Goal: Task Accomplishment & Management: Use online tool/utility

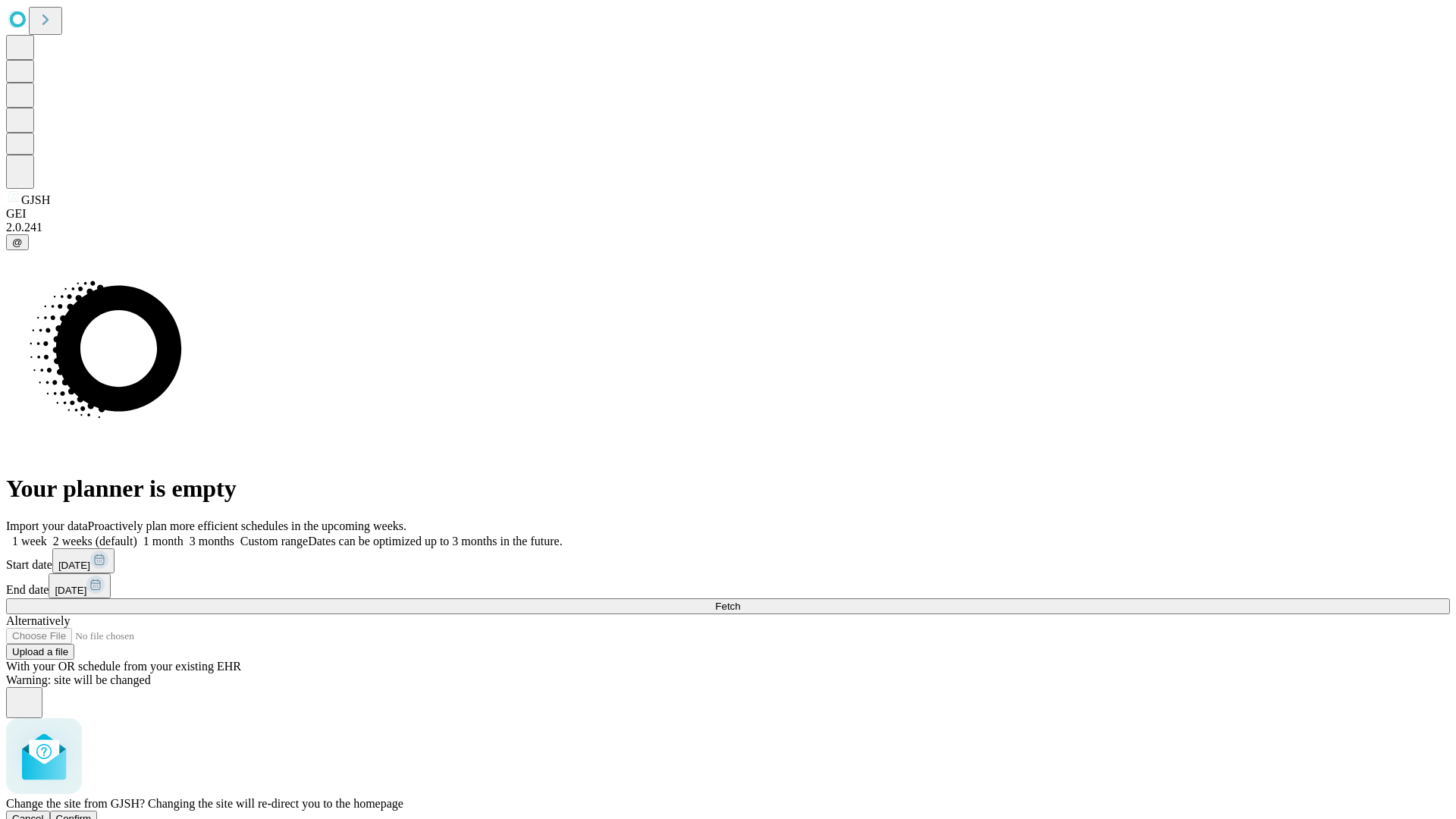
click at [92, 813] on span "Confirm" at bounding box center [74, 818] width 36 height 11
click at [183, 535] on label "1 month" at bounding box center [160, 541] width 46 height 13
click at [740, 601] on span "Fetch" at bounding box center [727, 606] width 25 height 11
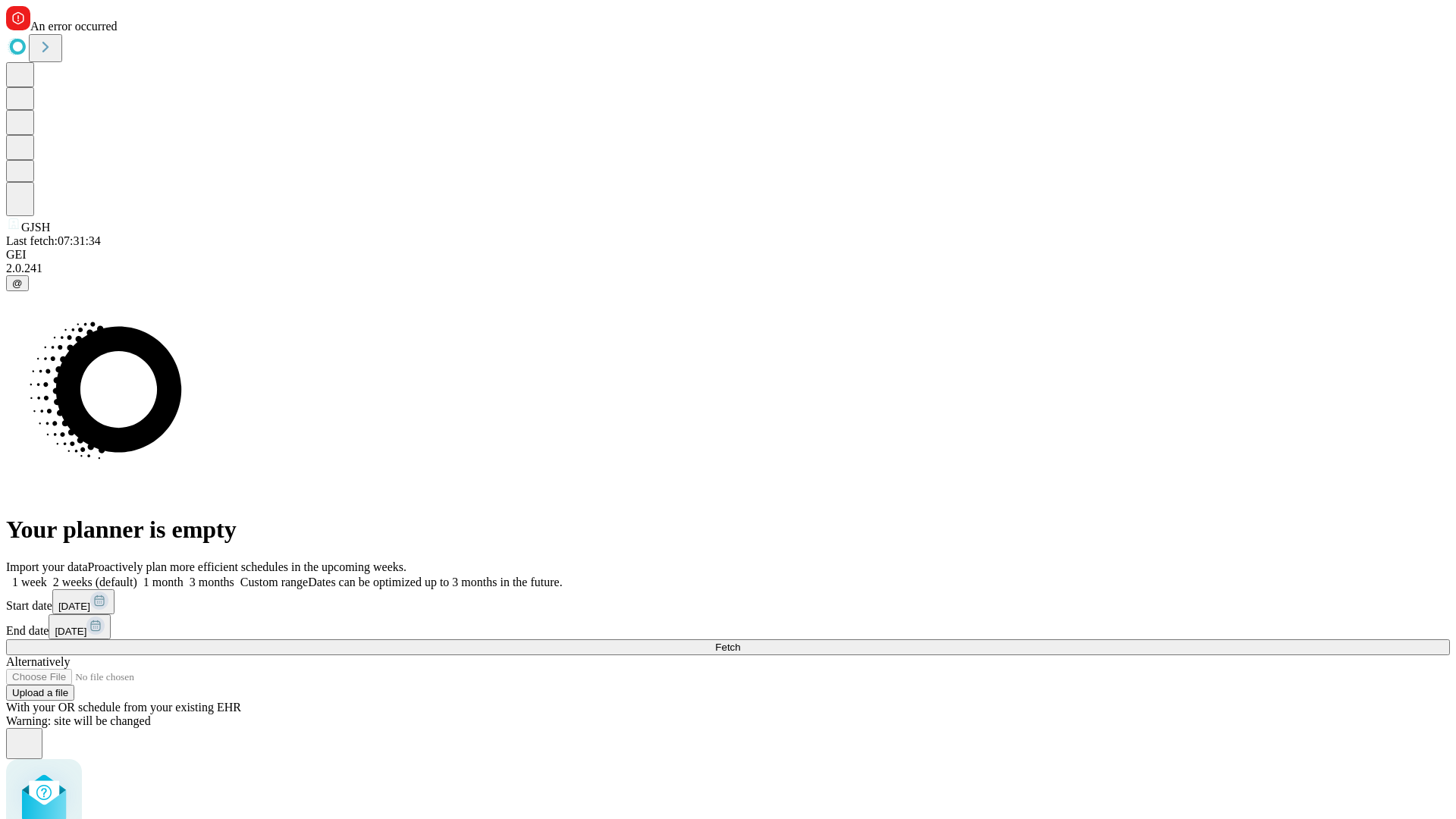
click at [183, 576] on label "1 month" at bounding box center [160, 582] width 46 height 13
click at [740, 642] on span "Fetch" at bounding box center [727, 647] width 25 height 11
click at [183, 576] on label "1 month" at bounding box center [160, 582] width 46 height 13
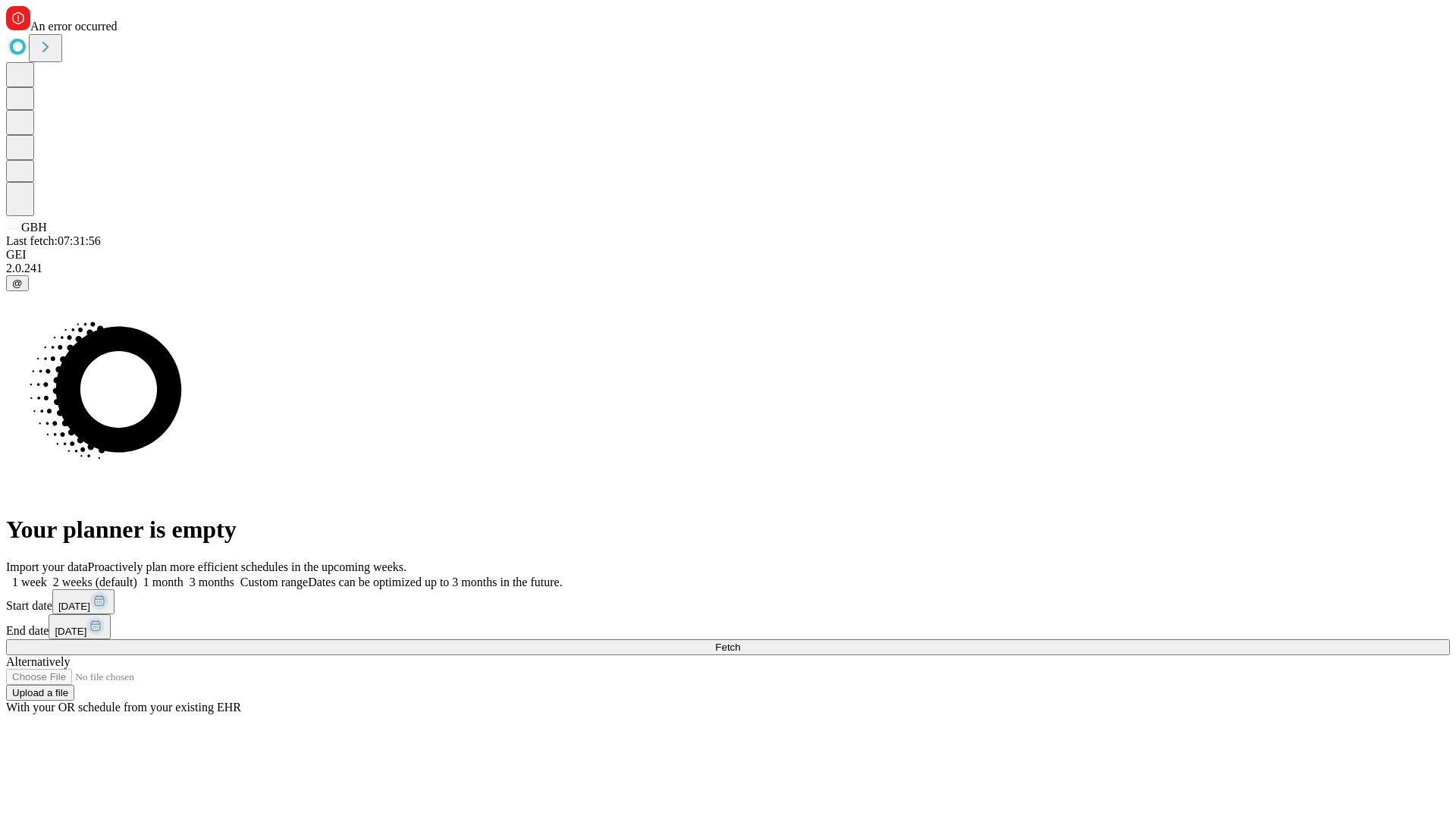
click at [740, 642] on span "Fetch" at bounding box center [727, 647] width 25 height 11
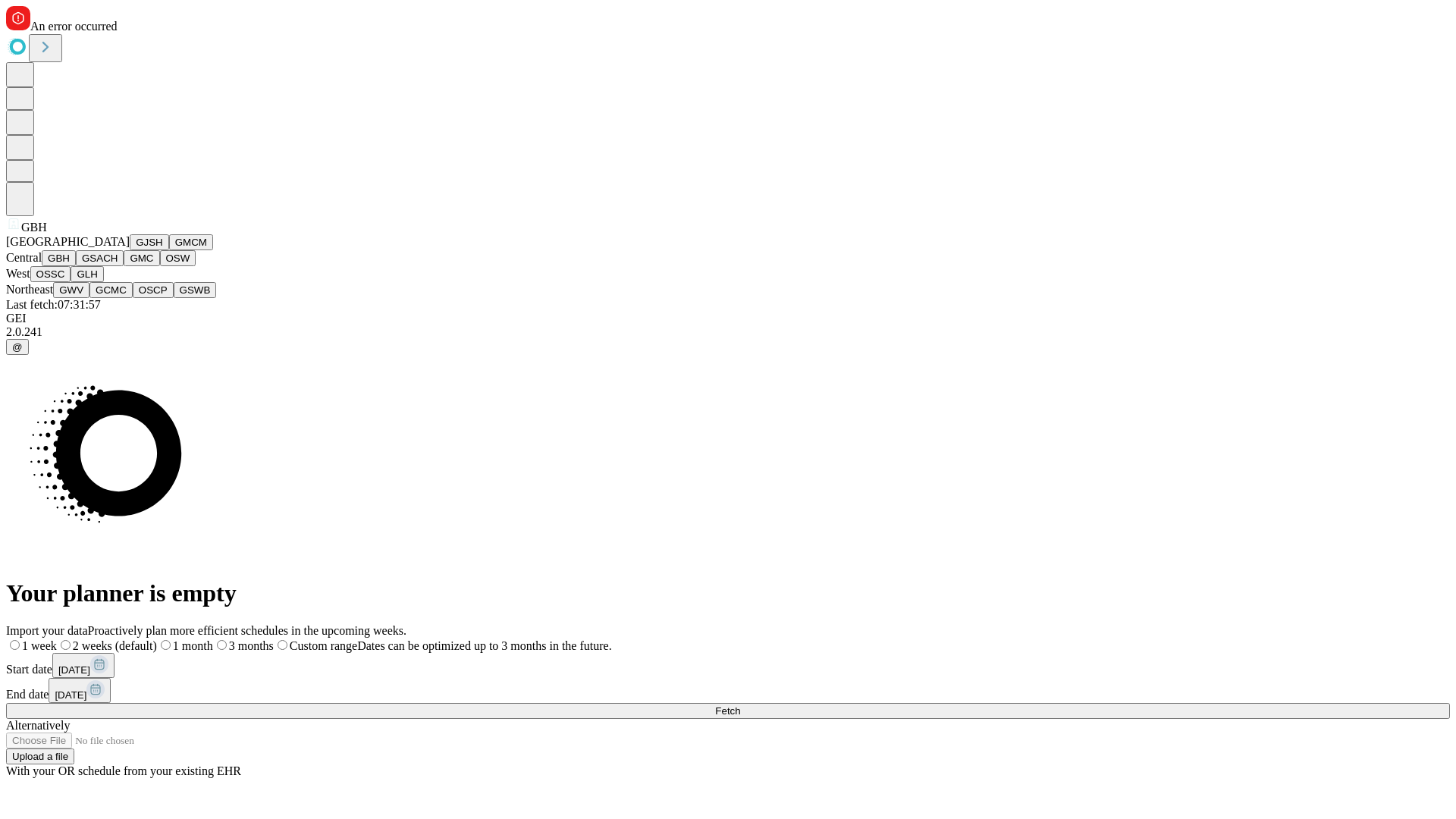
click at [117, 266] on button "GSACH" at bounding box center [99, 258] width 48 height 16
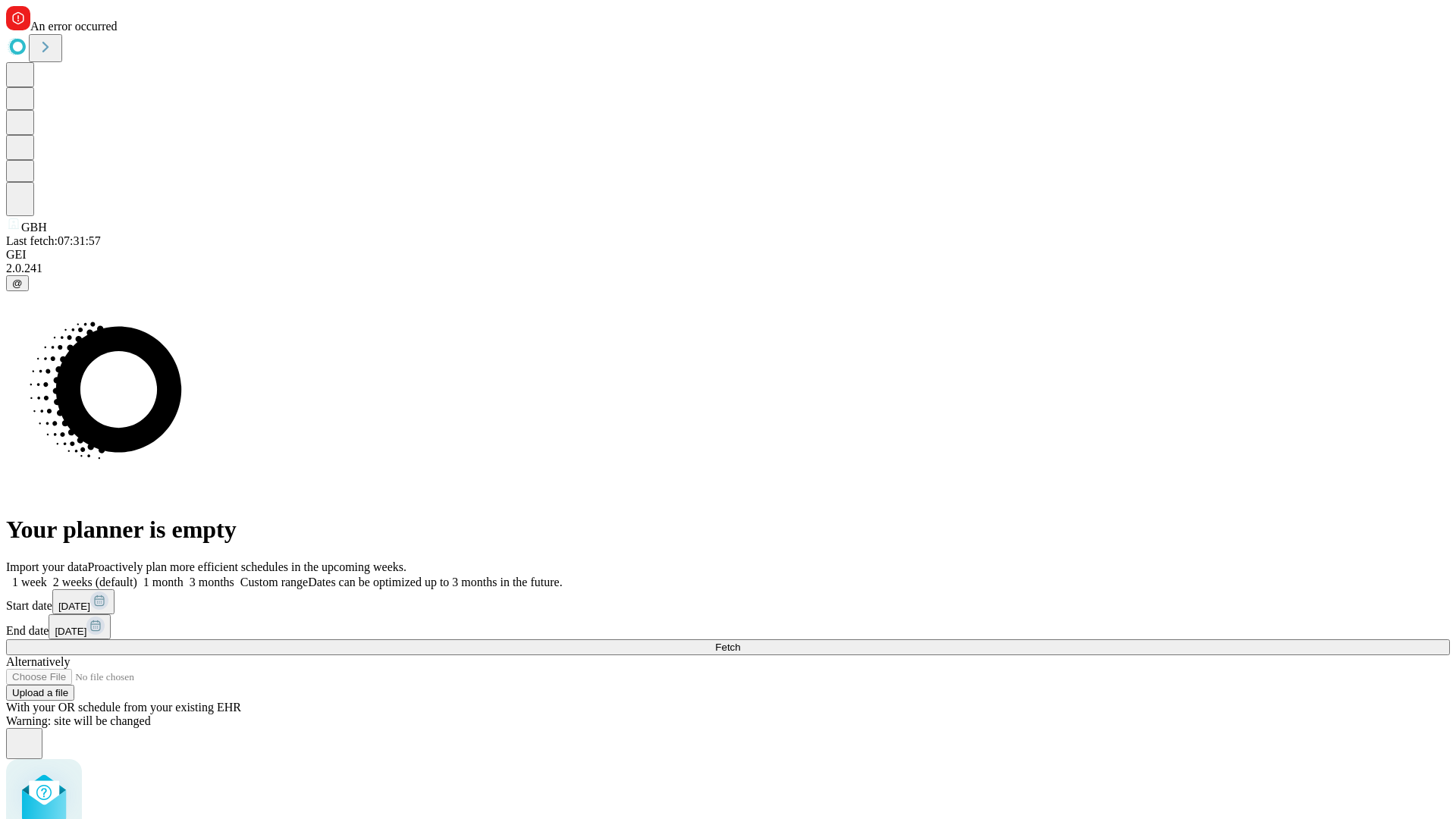
click at [183, 576] on label "1 month" at bounding box center [160, 582] width 46 height 13
click at [740, 642] on span "Fetch" at bounding box center [727, 647] width 25 height 11
click at [183, 576] on label "1 month" at bounding box center [160, 582] width 46 height 13
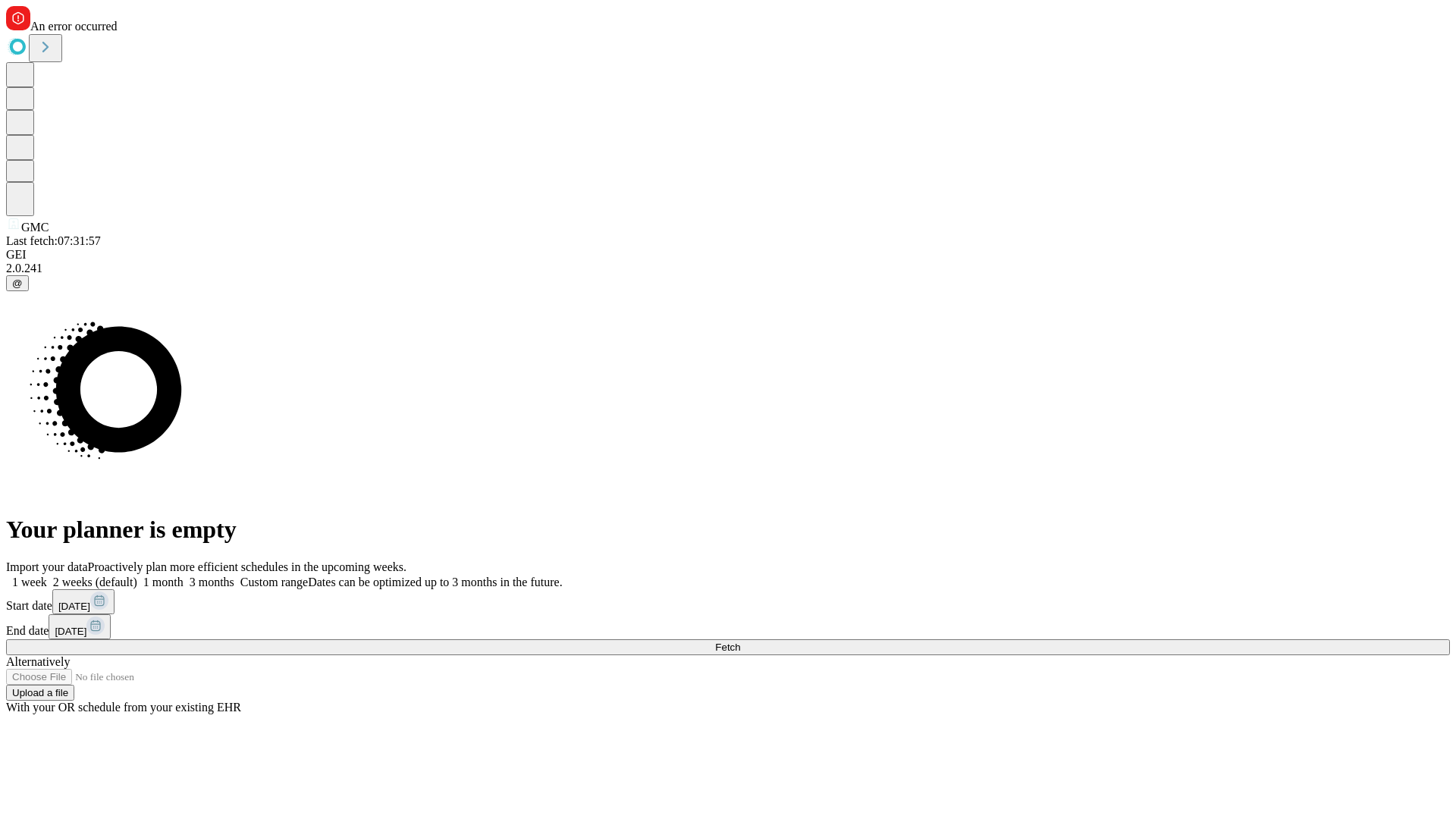
click at [740, 642] on span "Fetch" at bounding box center [727, 647] width 25 height 11
click at [183, 576] on label "1 month" at bounding box center [160, 582] width 46 height 13
click at [740, 642] on span "Fetch" at bounding box center [727, 647] width 25 height 11
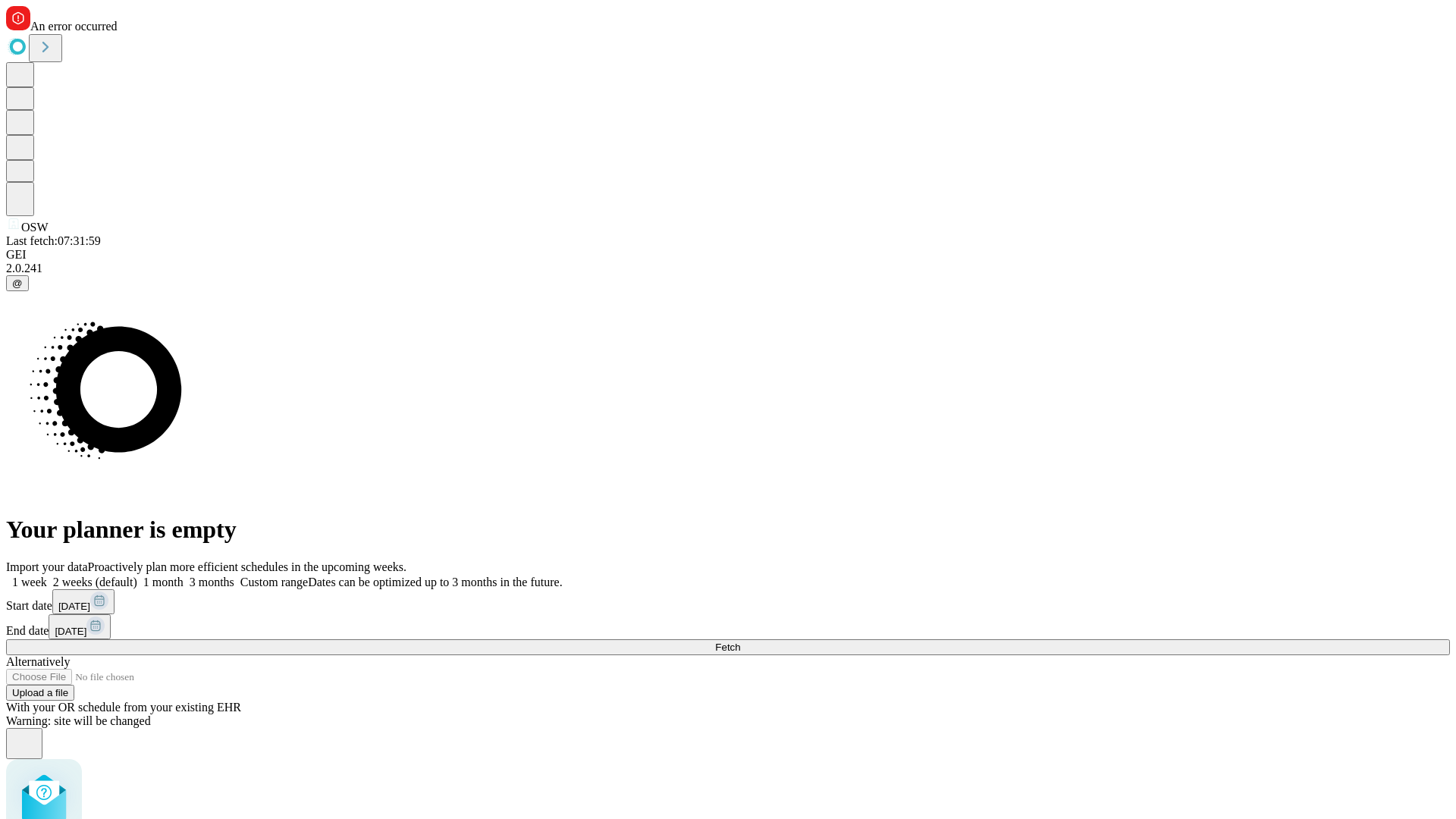
click at [183, 576] on label "1 month" at bounding box center [160, 582] width 46 height 13
click at [740, 642] on span "Fetch" at bounding box center [727, 647] width 25 height 11
click at [183, 576] on label "1 month" at bounding box center [160, 582] width 46 height 13
click at [740, 642] on span "Fetch" at bounding box center [727, 647] width 25 height 11
